Goal: Task Accomplishment & Management: Complete application form

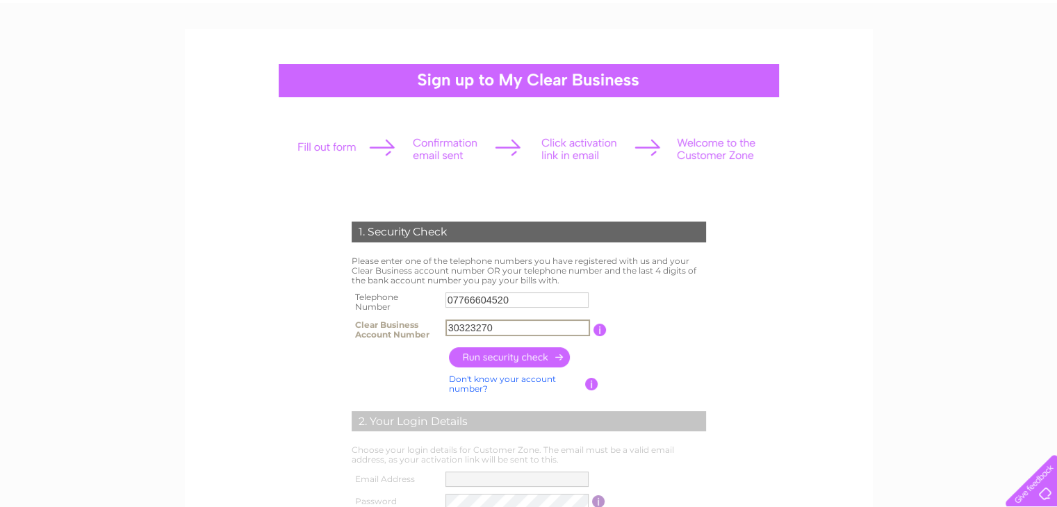
scroll to position [83, 0]
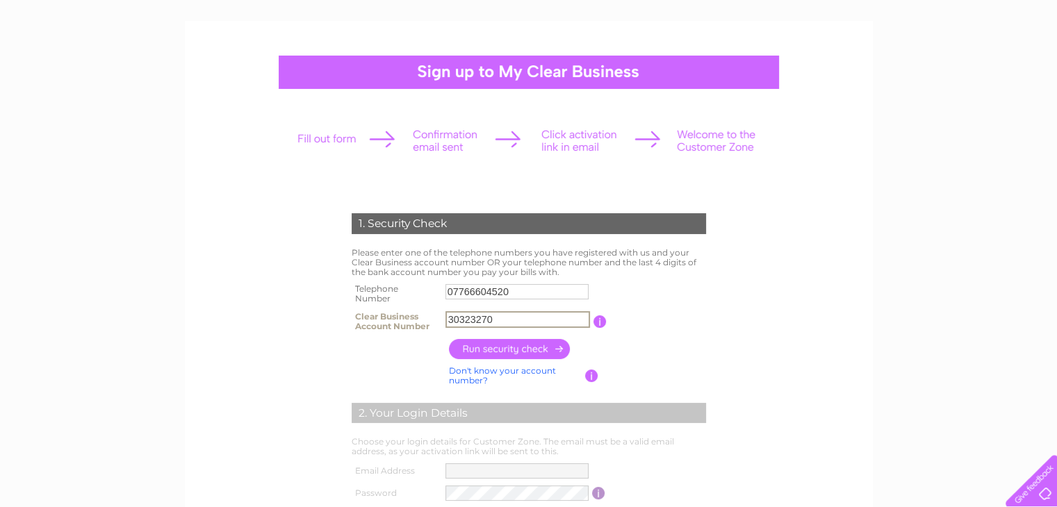
type input "30323270"
click at [536, 345] on input "button" at bounding box center [510, 349] width 122 height 20
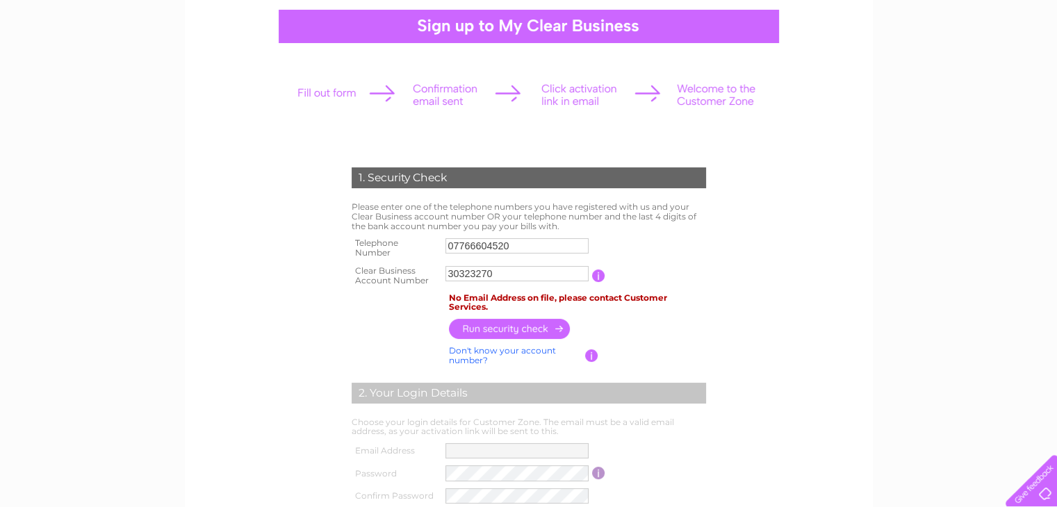
scroll to position [120, 0]
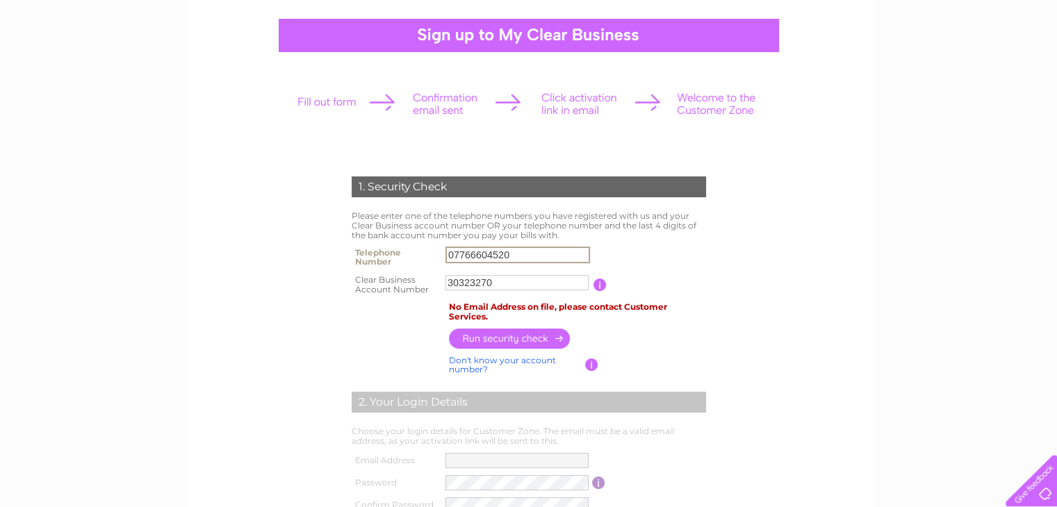
click at [523, 249] on input "07766604520" at bounding box center [517, 255] width 145 height 17
type input "0"
click at [529, 331] on input "button" at bounding box center [510, 339] width 122 height 20
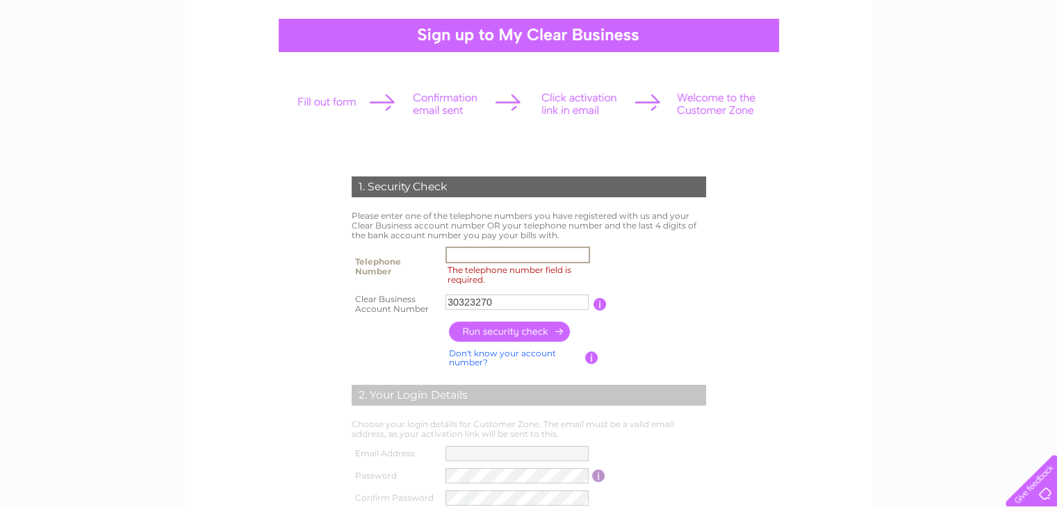
click at [511, 252] on input "The telephone number field is required." at bounding box center [517, 255] width 145 height 17
type input "07766604520"
click at [516, 336] on input "button" at bounding box center [510, 332] width 122 height 20
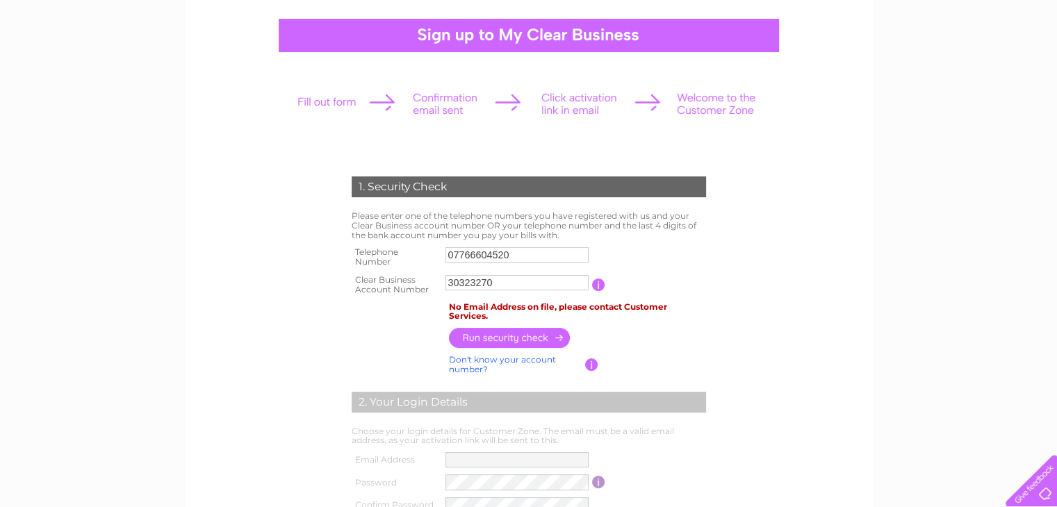
click at [513, 358] on link "Don't know your account number?" at bounding box center [502, 364] width 107 height 20
drag, startPoint x: 337, startPoint y: 104, endPoint x: 338, endPoint y: 21, distance: 83.4
click at [338, 21] on center "1. Security Check Please enter one of the telephone numbers you have registered…" at bounding box center [528, 357] width 661 height 677
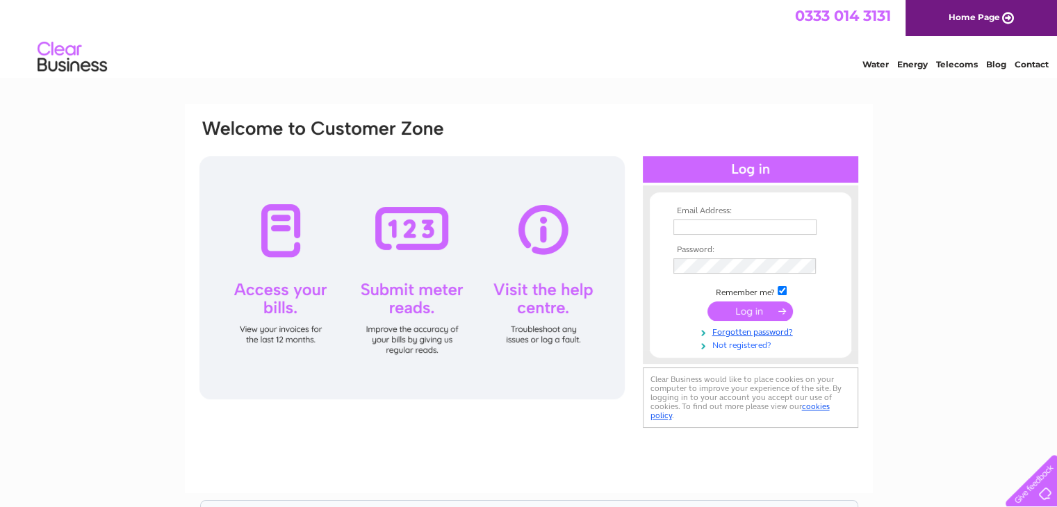
click at [741, 345] on link "Not registered?" at bounding box center [752, 344] width 158 height 13
